Goal: Navigation & Orientation: Find specific page/section

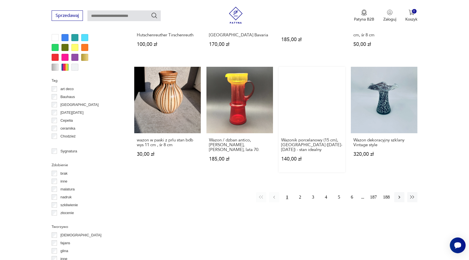
scroll to position [562, 0]
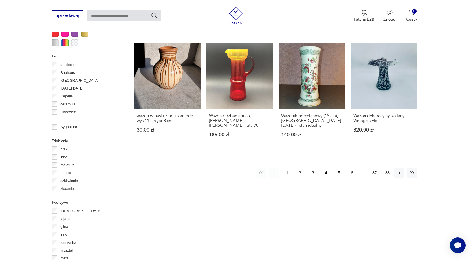
click at [301, 169] on button "2" at bounding box center [300, 173] width 10 height 10
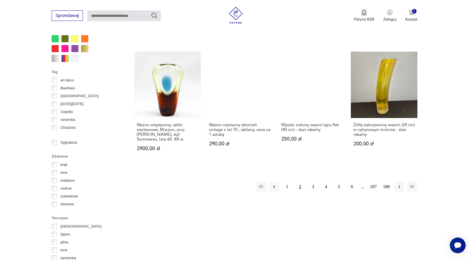
scroll to position [545, 0]
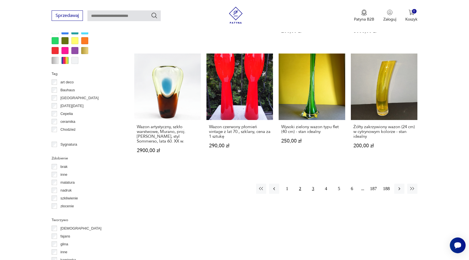
click at [313, 190] on button "3" at bounding box center [313, 189] width 10 height 10
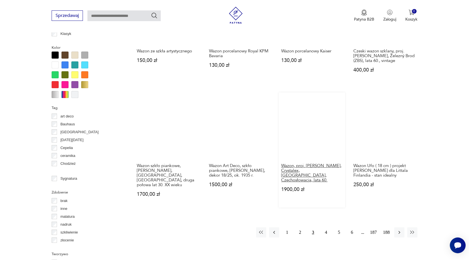
scroll to position [517, 0]
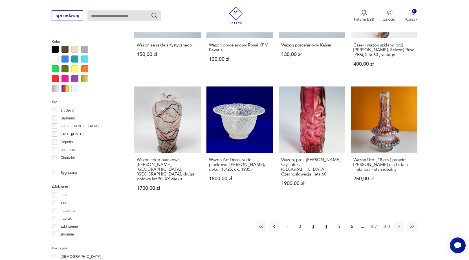
click at [328, 222] on button "4" at bounding box center [326, 227] width 10 height 10
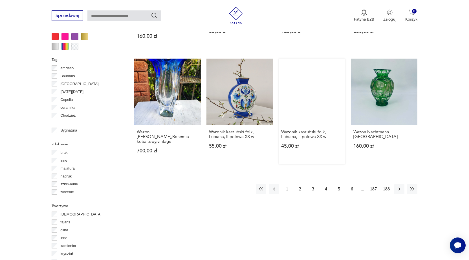
scroll to position [573, 0]
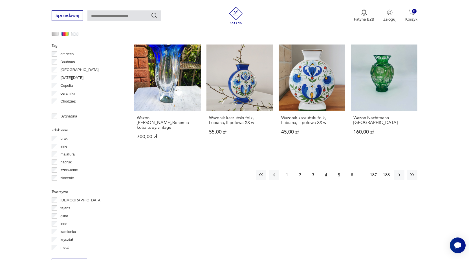
click at [340, 170] on button "5" at bounding box center [339, 175] width 10 height 10
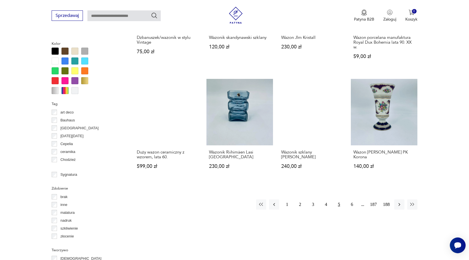
scroll to position [517, 0]
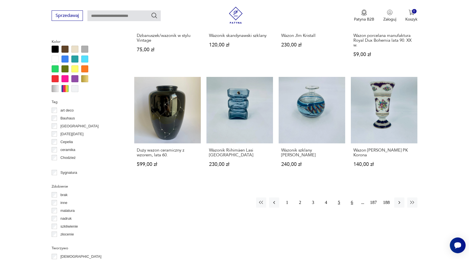
click at [352, 203] on button "6" at bounding box center [352, 203] width 10 height 10
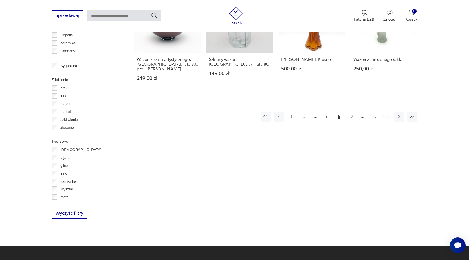
scroll to position [629, 0]
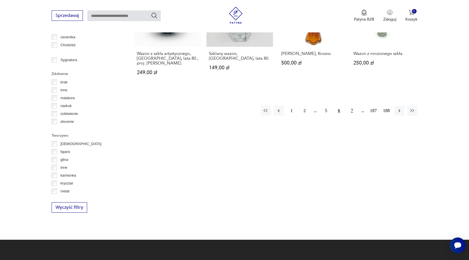
click at [352, 106] on button "7" at bounding box center [352, 111] width 10 height 10
click at [352, 106] on button "8" at bounding box center [352, 111] width 10 height 10
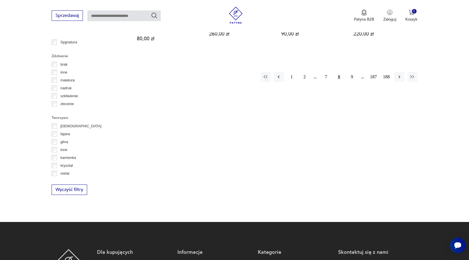
scroll to position [658, 0]
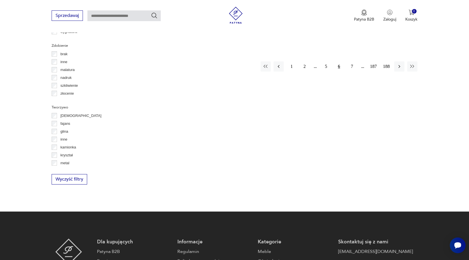
scroll to position [629, 0]
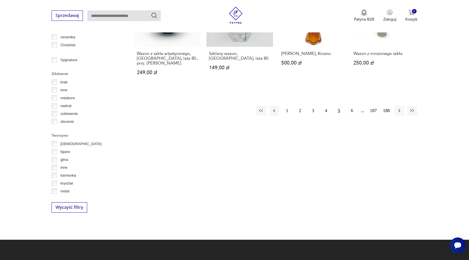
scroll to position [517, 0]
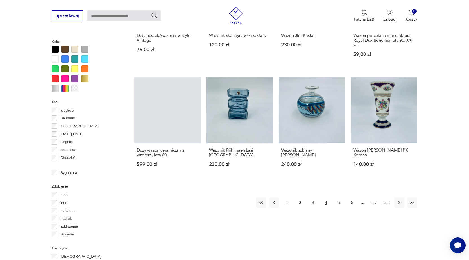
scroll to position [573, 0]
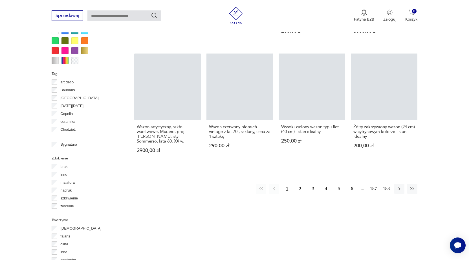
scroll to position [474, 0]
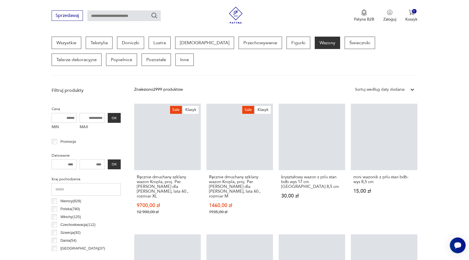
scroll to position [150, 0]
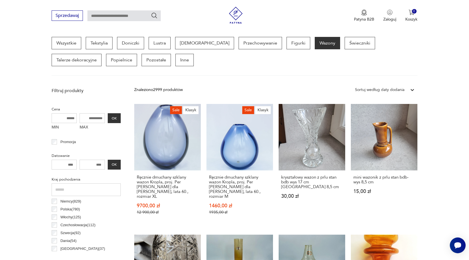
scroll to position [562, 0]
